Goal: Communication & Community: Answer question/provide support

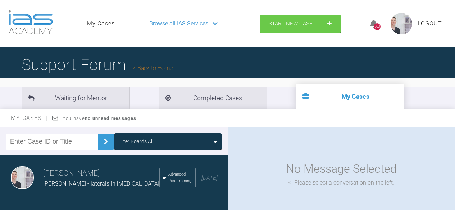
scroll to position [47, 0]
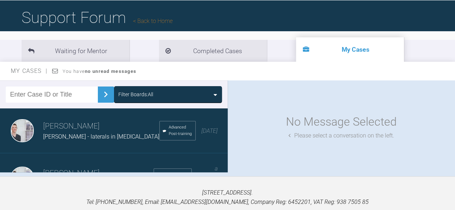
click at [161, 23] on link "Back to Home" at bounding box center [153, 21] width 40 height 7
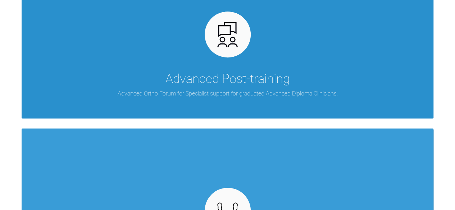
click at [164, 69] on div "Advanced Post-training Advanced Ortho Forum for Specialist support for graduate…" at bounding box center [228, 35] width 412 height 166
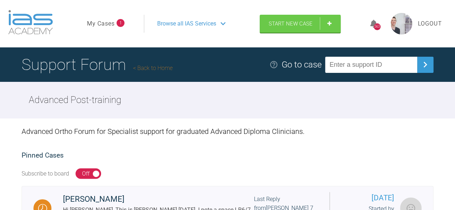
click at [99, 22] on link "My Cases" at bounding box center [101, 23] width 28 height 9
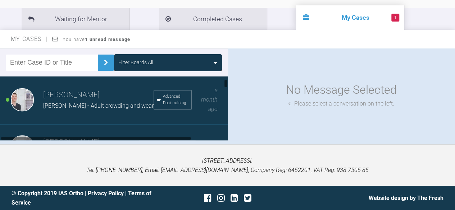
scroll to position [47, 0]
click at [114, 113] on div "[PERSON_NAME] [PERSON_NAME] - Adult crowding and wear Advanced Post-training a …" at bounding box center [116, 100] width 233 height 50
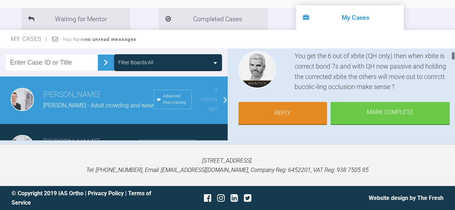
scroll to position [79, 0]
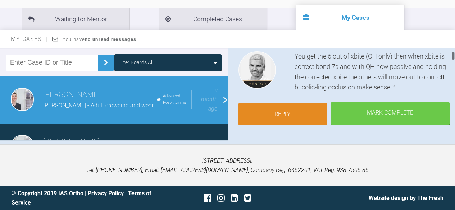
click at [283, 110] on link "Reply" at bounding box center [282, 114] width 89 height 22
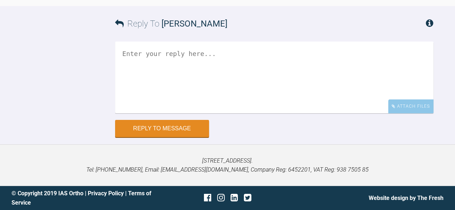
scroll to position [2598, 0]
click at [282, 82] on textarea at bounding box center [274, 78] width 318 height 72
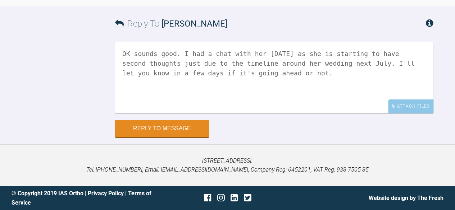
click at [343, 84] on textarea "OK sounds good. I had a chat with her [DATE] as she is starting to have second …" at bounding box center [274, 78] width 318 height 72
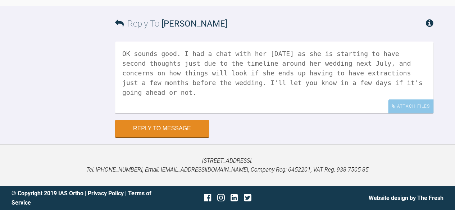
click at [173, 73] on textarea "OK sounds good. I had a chat with her [DATE] as she is starting to have second …" at bounding box center [274, 78] width 318 height 72
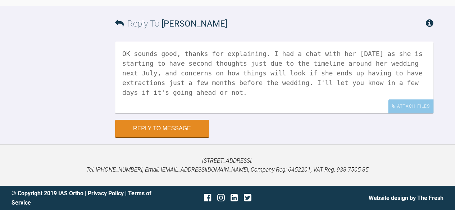
scroll to position [2606, 0]
type textarea "OK sounds good, thanks for explaining. I had a chat with her [DATE] as she is s…"
click at [188, 125] on button "Reply to Message" at bounding box center [162, 129] width 94 height 17
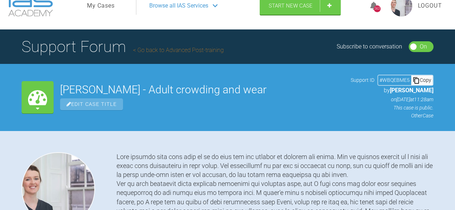
scroll to position [0, 0]
